Goal: Find specific page/section: Find specific page/section

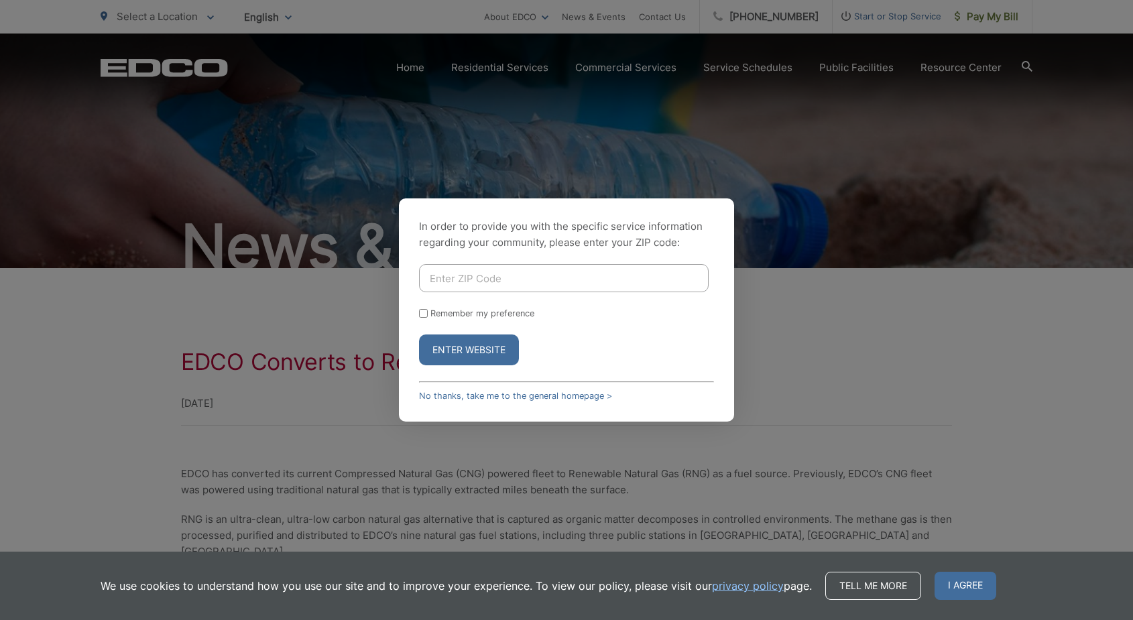
click at [495, 277] on input "Enter ZIP Code" at bounding box center [563, 278] width 289 height 28
type input "51237"
click at [494, 347] on button "Enter Website" at bounding box center [469, 349] width 100 height 31
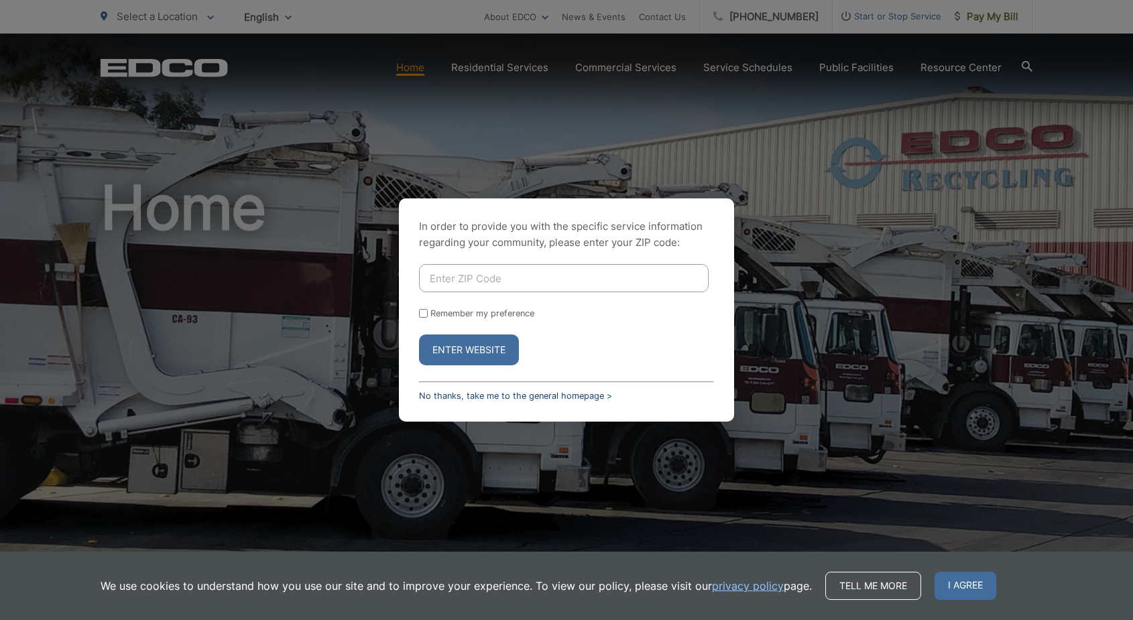
click at [485, 395] on link "No thanks, take me to the general homepage >" at bounding box center [515, 396] width 193 height 10
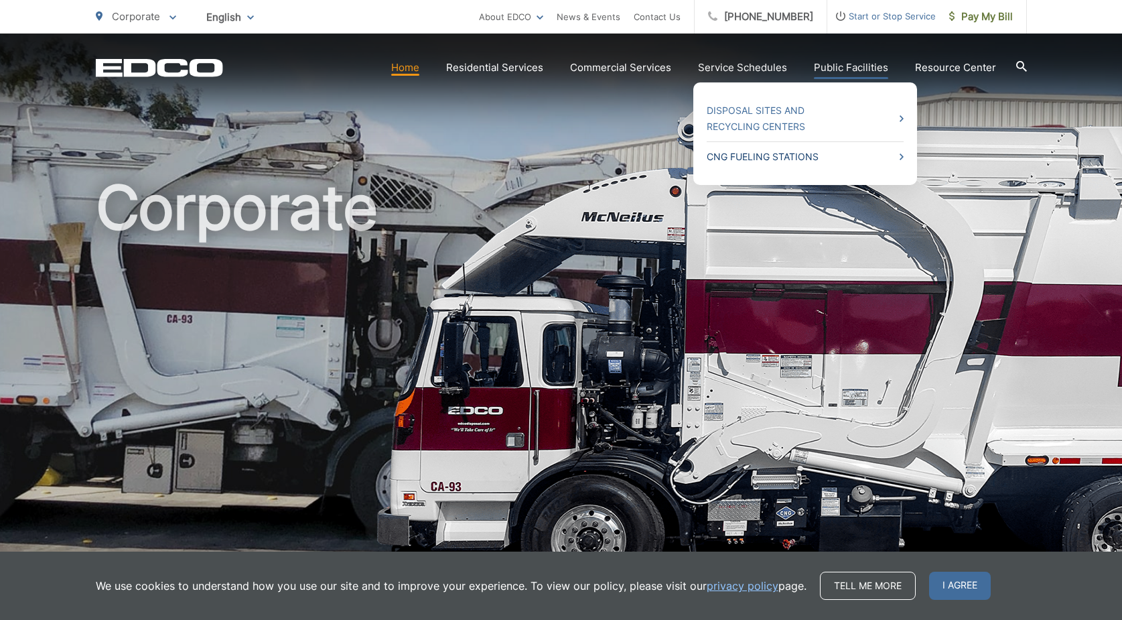
click at [788, 153] on link "CNG Fueling Stations" at bounding box center [805, 157] width 197 height 16
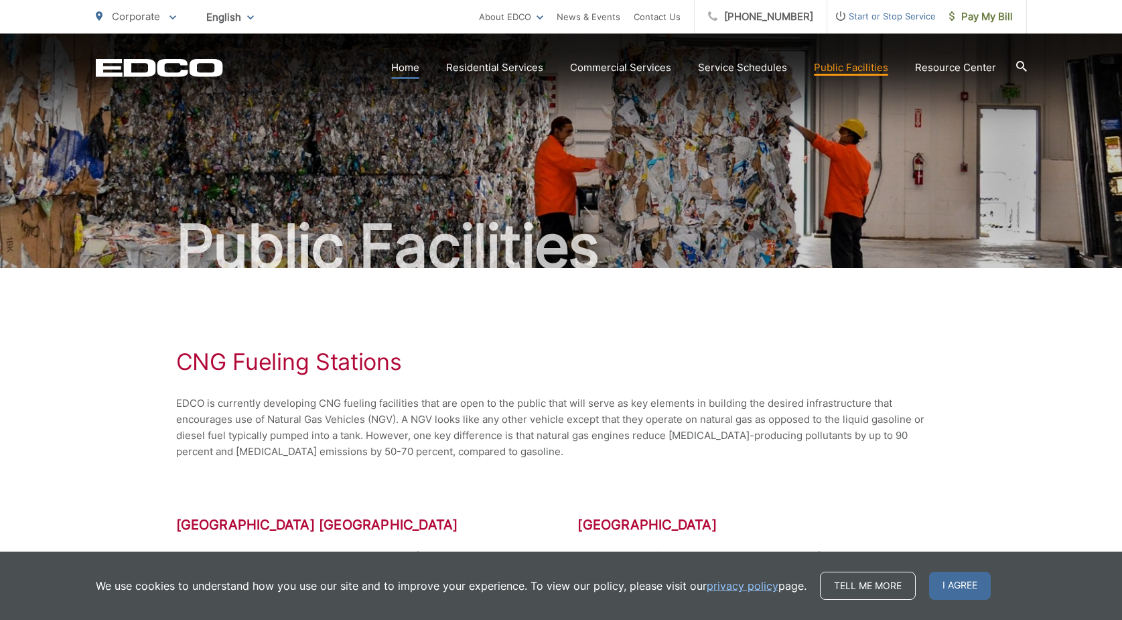
click at [405, 65] on link "Home" at bounding box center [405, 68] width 28 height 16
